Goal: Information Seeking & Learning: Find specific page/section

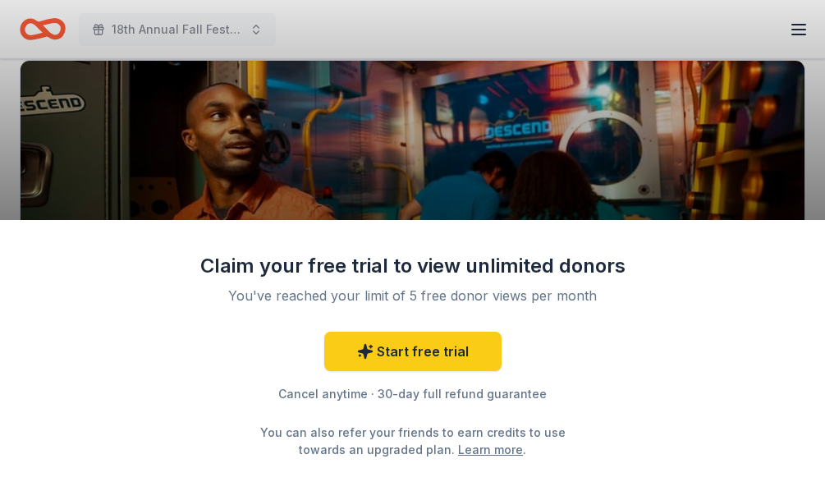
scroll to position [192, 0]
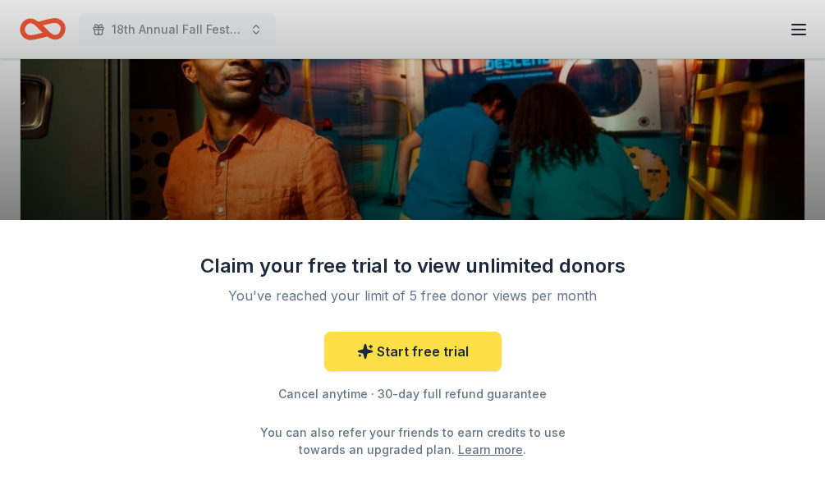
click at [433, 356] on link "Start free trial" at bounding box center [412, 351] width 177 height 39
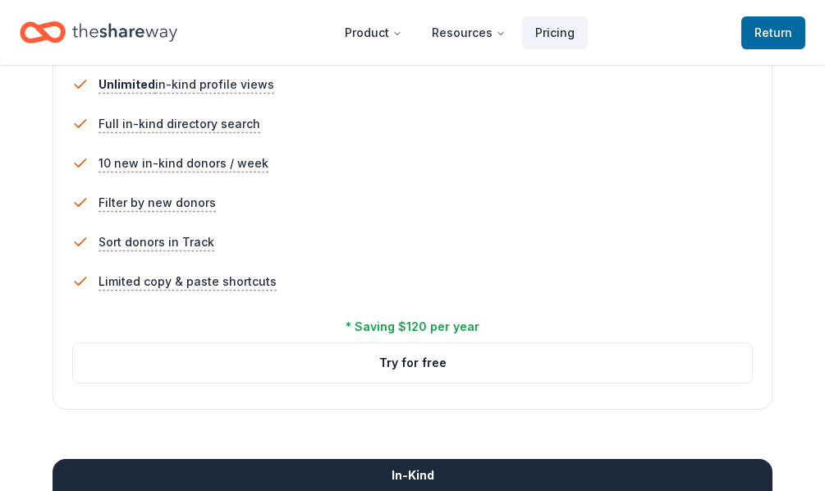
scroll to position [1030, 0]
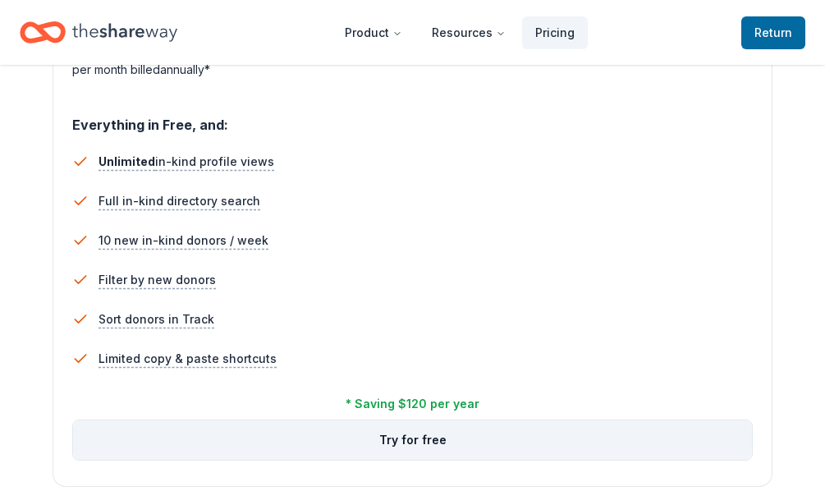
click at [428, 447] on button "Try for free" at bounding box center [412, 439] width 679 height 39
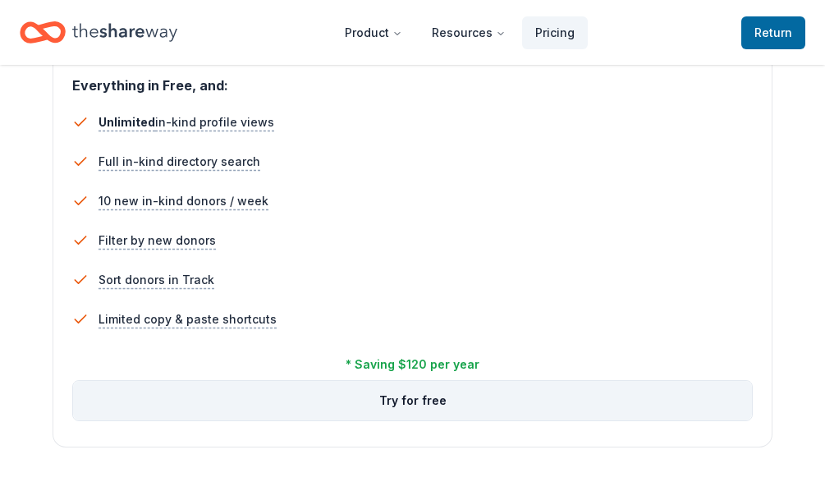
scroll to position [1076, 0]
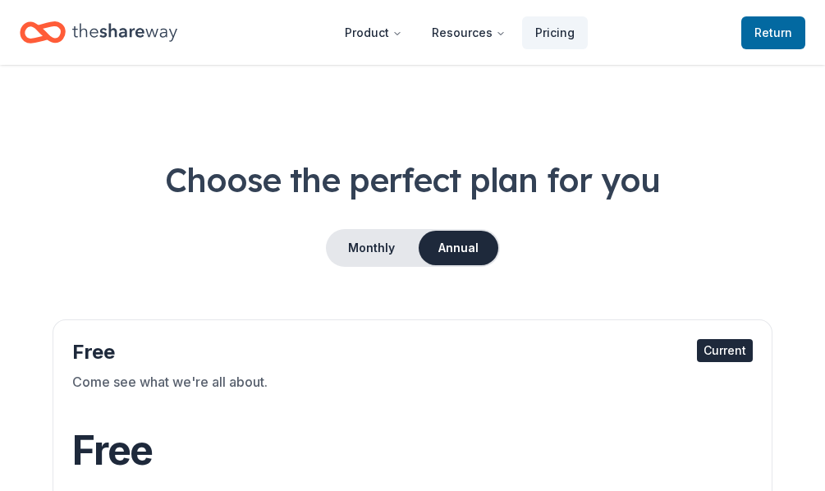
click at [30, 52] on header "Product Resources Pricing Return to TheShareWay" at bounding box center [412, 32] width 825 height 65
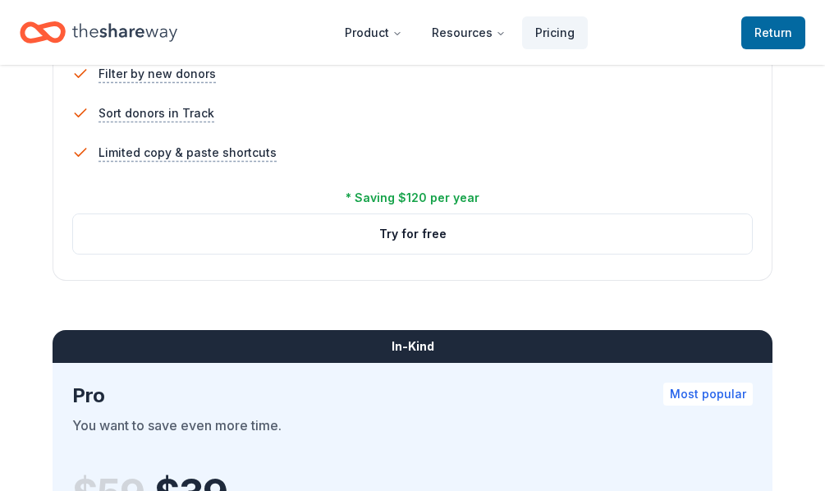
scroll to position [1237, 0]
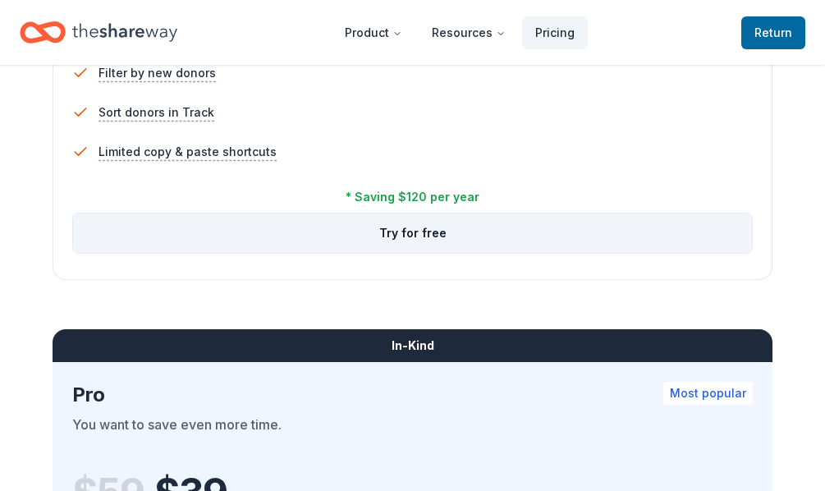
click at [436, 240] on button "Try for free" at bounding box center [412, 233] width 679 height 39
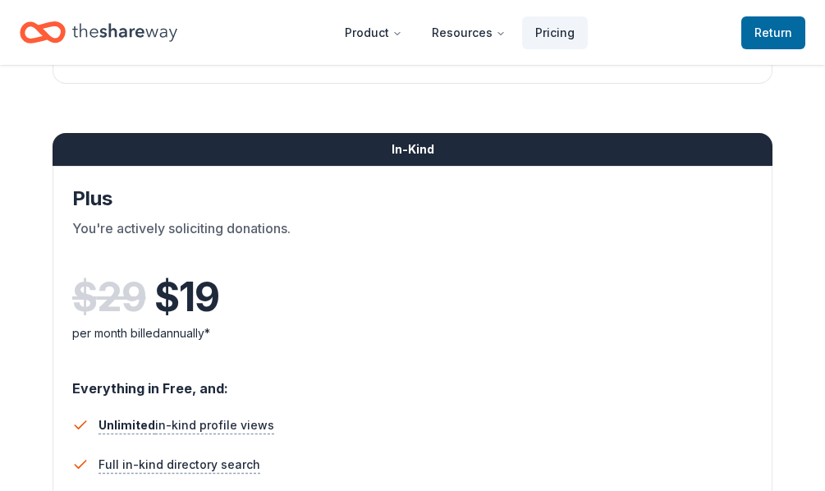
scroll to position [773, 0]
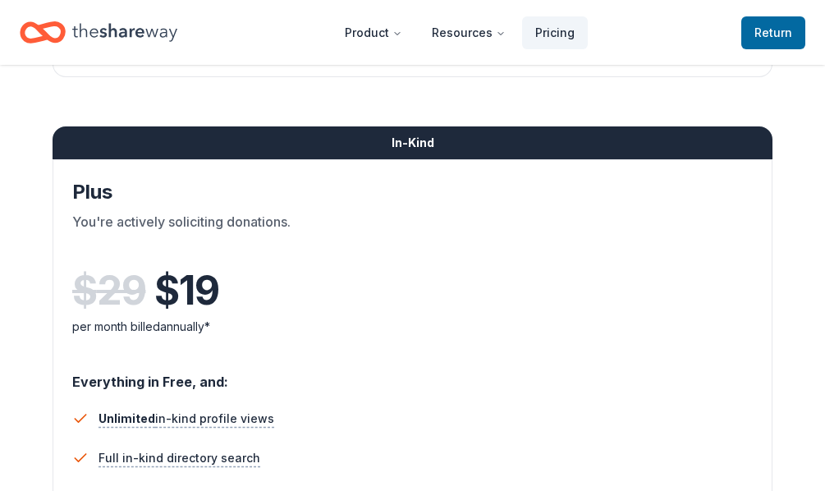
click at [475, 338] on div "$ 29 $ 19 per month billed annually*" at bounding box center [412, 313] width 681 height 90
click at [531, 251] on div "You're actively soliciting donations." at bounding box center [412, 235] width 681 height 46
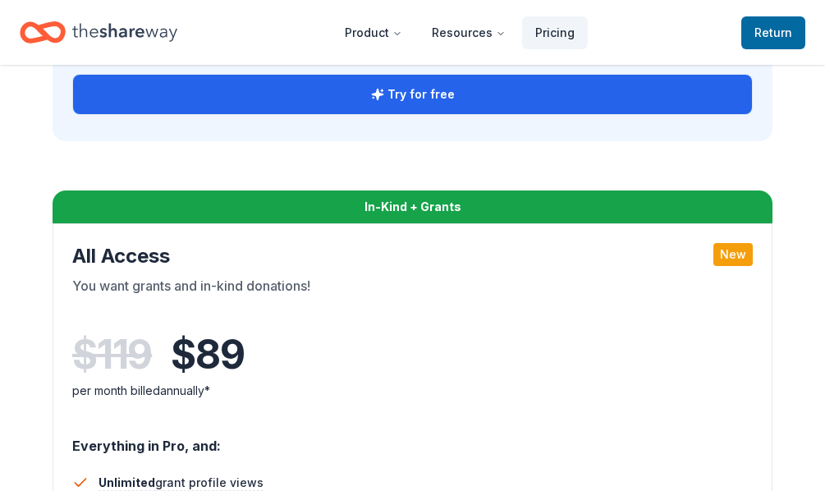
scroll to position [2057, 0]
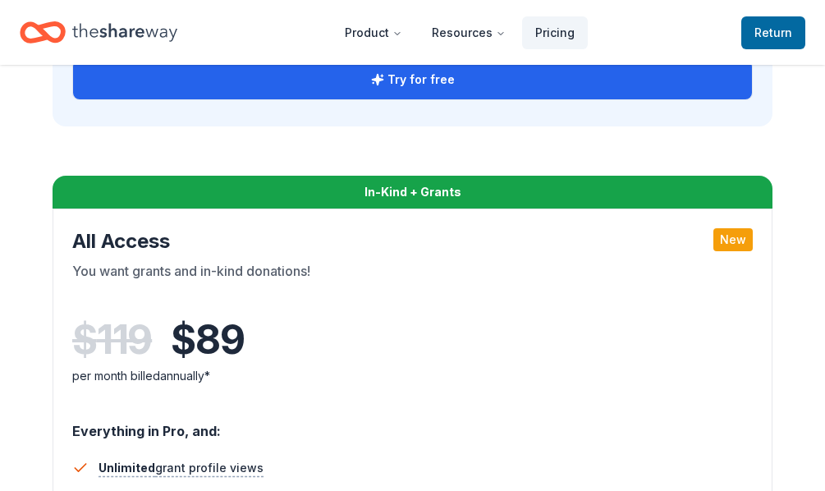
click at [531, 251] on div "All Access New" at bounding box center [412, 241] width 681 height 26
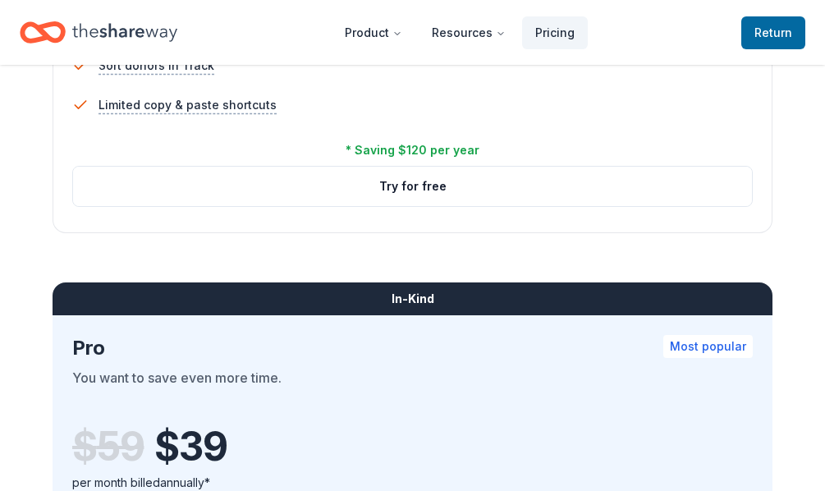
scroll to position [1275, 0]
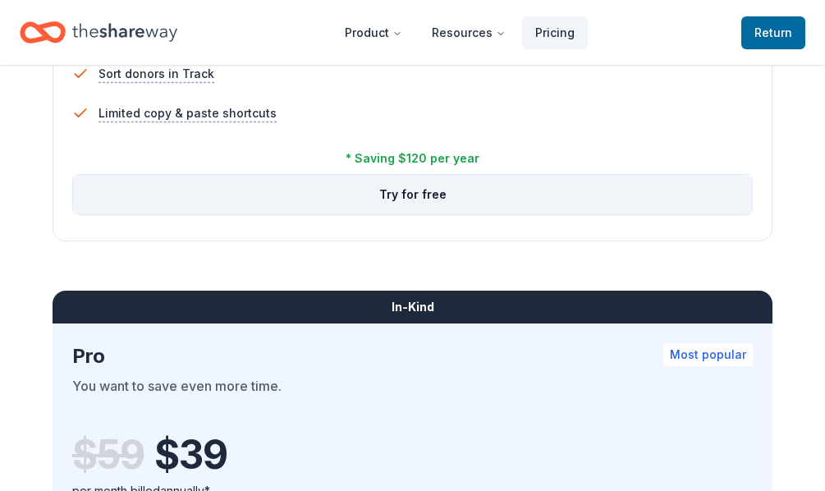
click at [376, 188] on button "Try for free" at bounding box center [412, 194] width 679 height 39
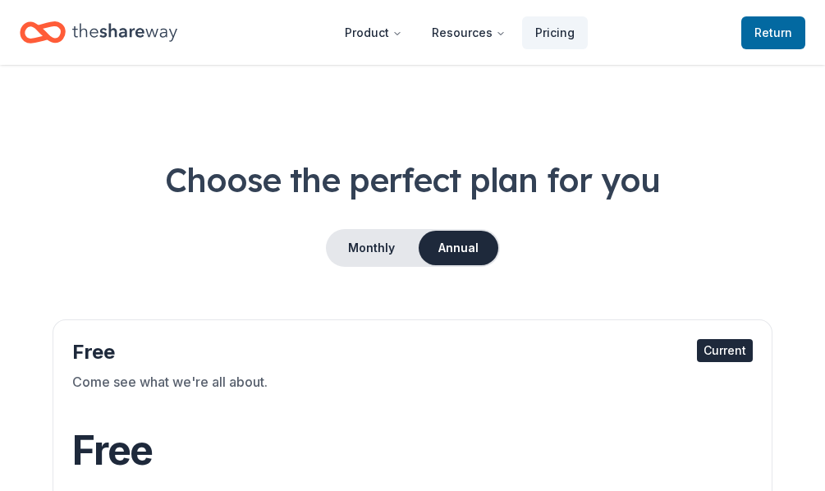
scroll to position [1237, 0]
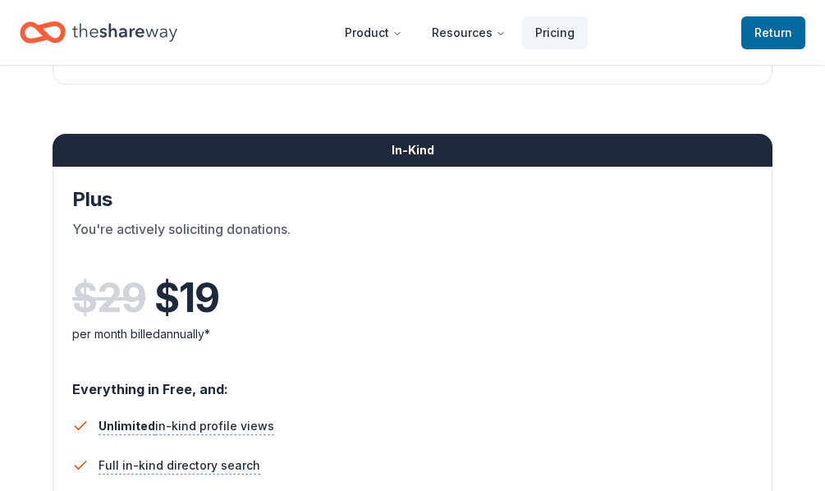
scroll to position [740, 0]
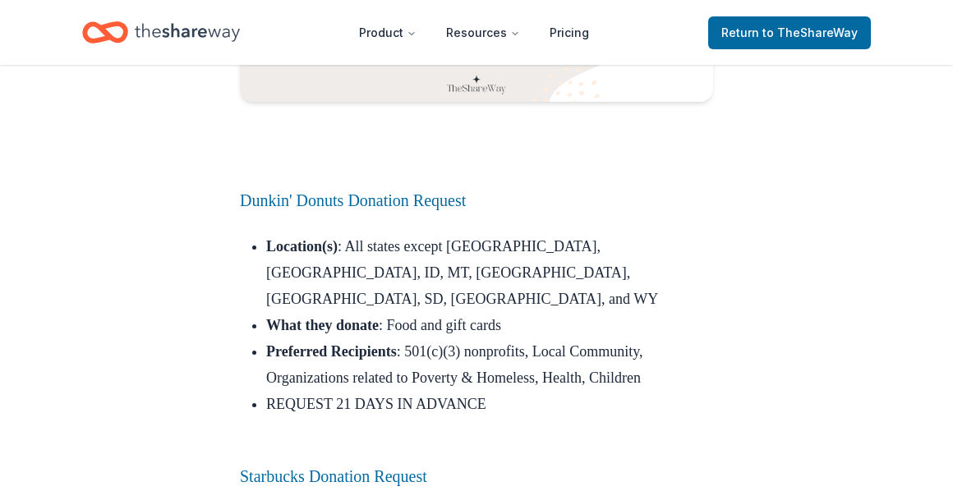
scroll to position [3676, 0]
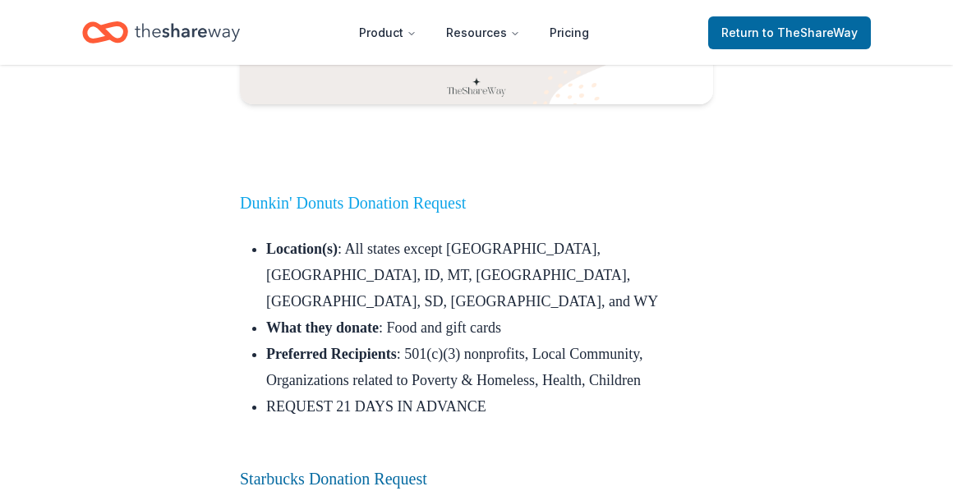
click at [462, 194] on link "Dunkin' Donuts Donation Request" at bounding box center [353, 203] width 226 height 18
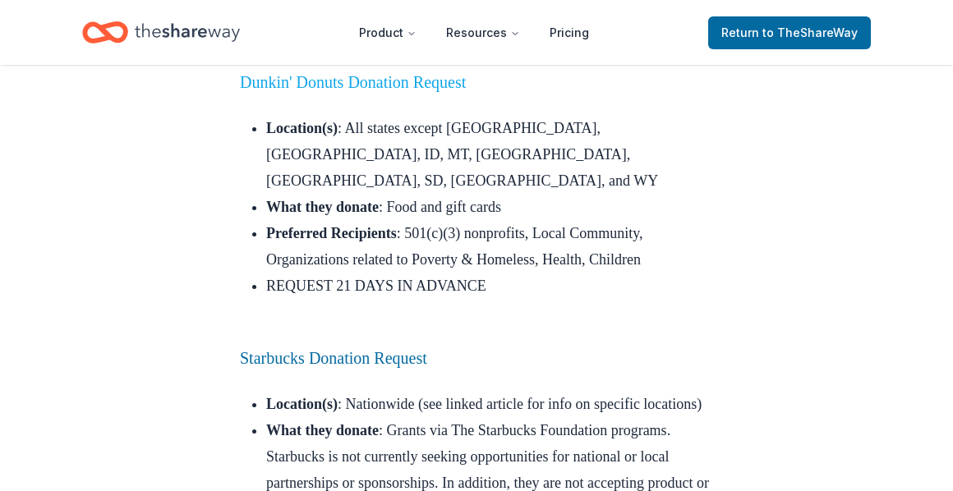
scroll to position [3810, 0]
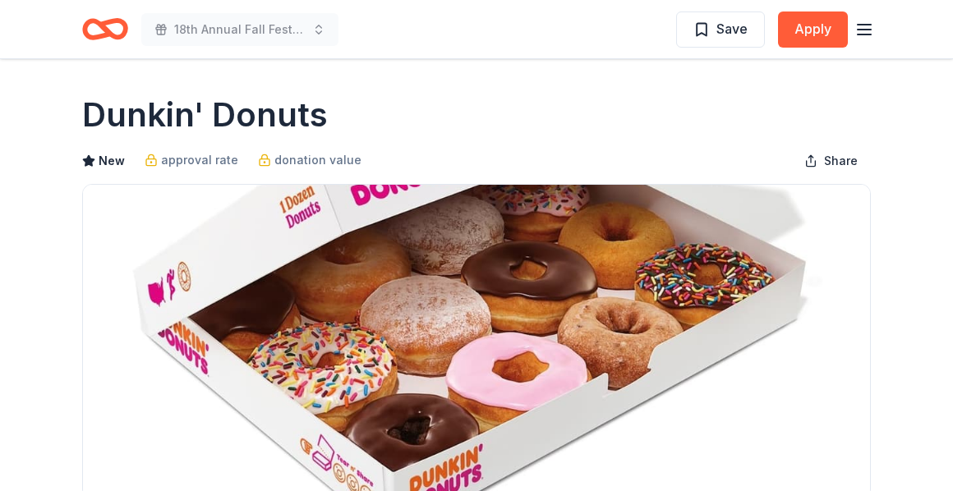
scroll to position [132, 0]
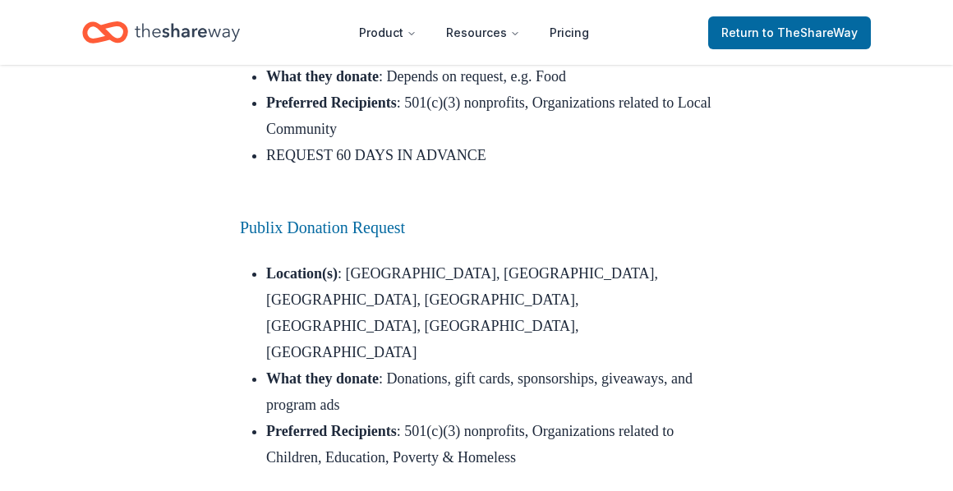
scroll to position [9726, 0]
